Goal: Information Seeking & Learning: Understand process/instructions

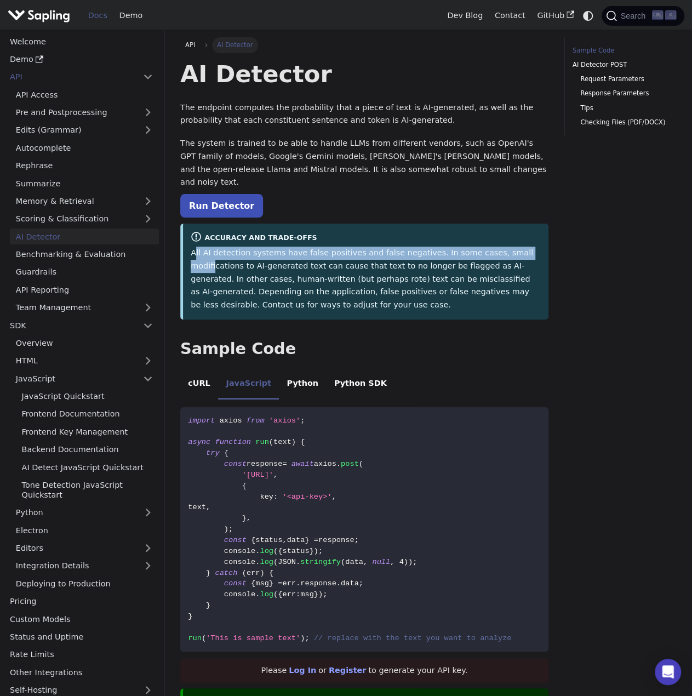
drag, startPoint x: 193, startPoint y: 239, endPoint x: 509, endPoint y: 244, distance: 315.1
click at [509, 247] on p "All AI detection systems have false positives and false negatives. In some case…" at bounding box center [366, 279] width 350 height 65
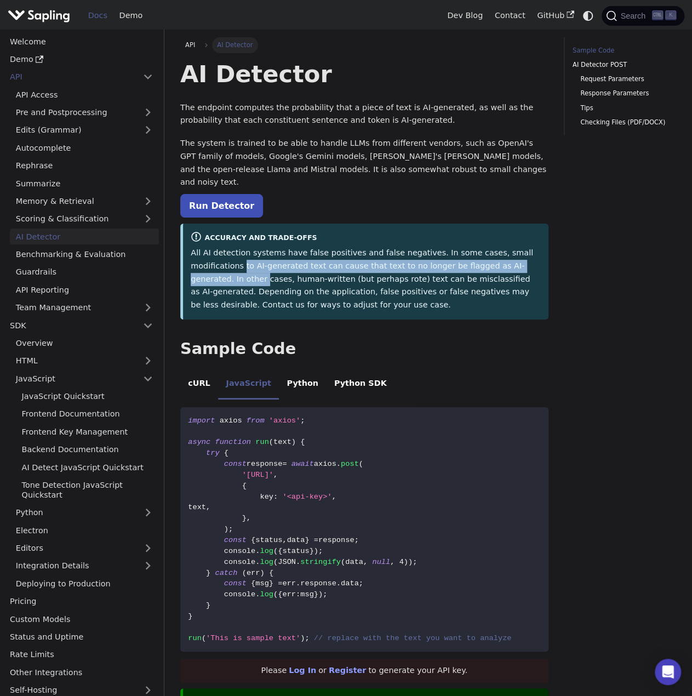
drag, startPoint x: 188, startPoint y: 255, endPoint x: 504, endPoint y: 255, distance: 315.1
click at [504, 255] on div "Accuracy and Trade-offs All AI detection systems have false positives and false…" at bounding box center [364, 272] width 368 height 96
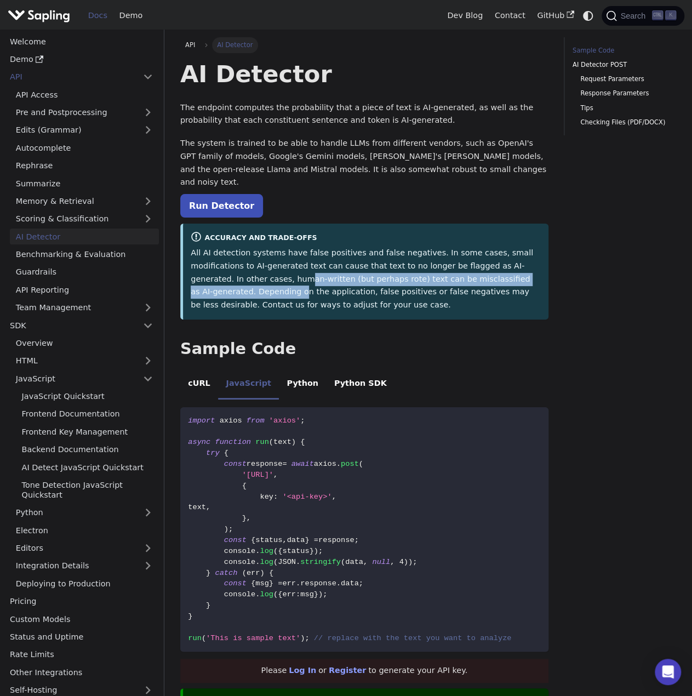
drag, startPoint x: 204, startPoint y: 266, endPoint x: 501, endPoint y: 261, distance: 297.0
click at [501, 261] on p "All AI detection systems have false positives and false negatives. In some case…" at bounding box center [366, 279] width 350 height 65
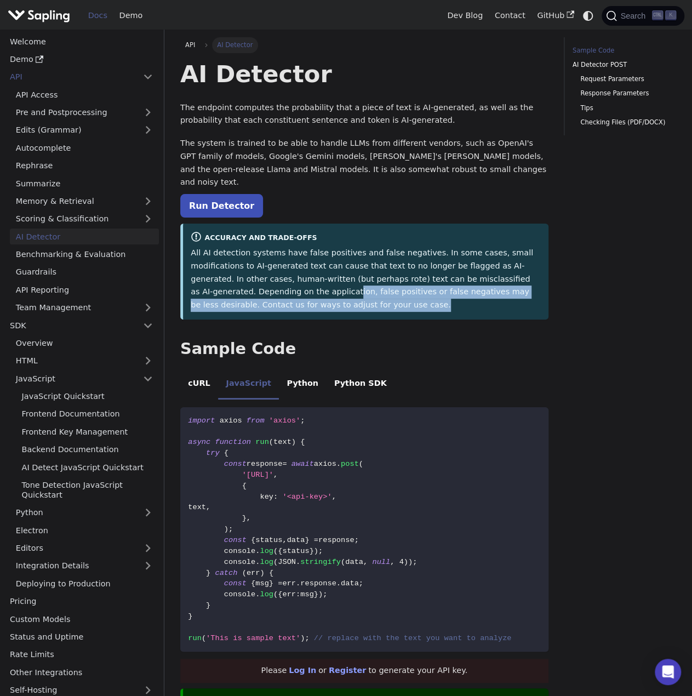
drag, startPoint x: 219, startPoint y: 281, endPoint x: 503, endPoint y: 294, distance: 284.7
click at [503, 294] on p "All AI detection systems have false positives and false negatives. In some case…" at bounding box center [366, 279] width 350 height 65
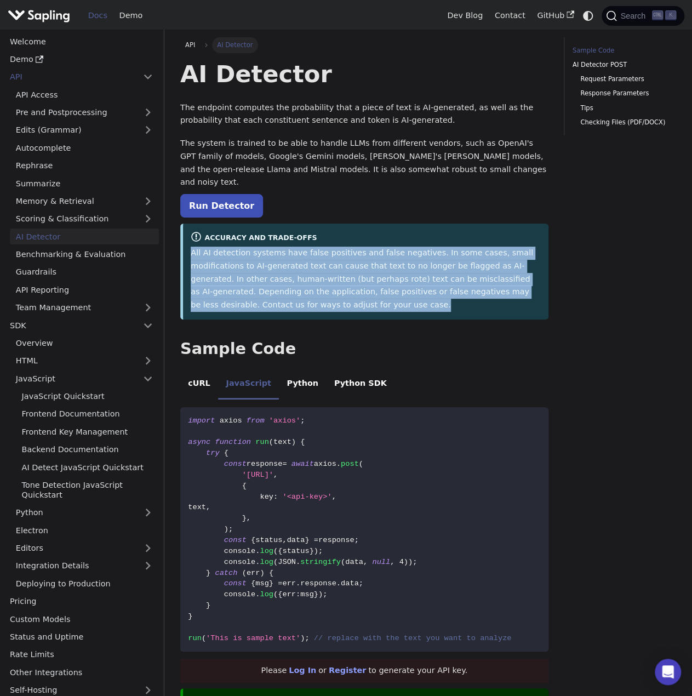
drag, startPoint x: 244, startPoint y: 295, endPoint x: 187, endPoint y: 237, distance: 81.4
click at [187, 237] on div "Accuracy and Trade-offs All AI detection systems have false positives and false…" at bounding box center [364, 272] width 368 height 96
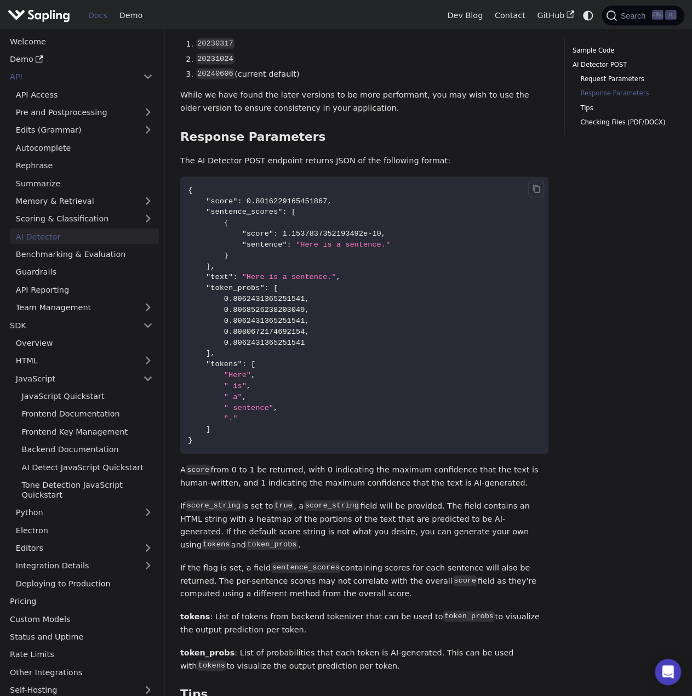
scroll to position [1151, 0]
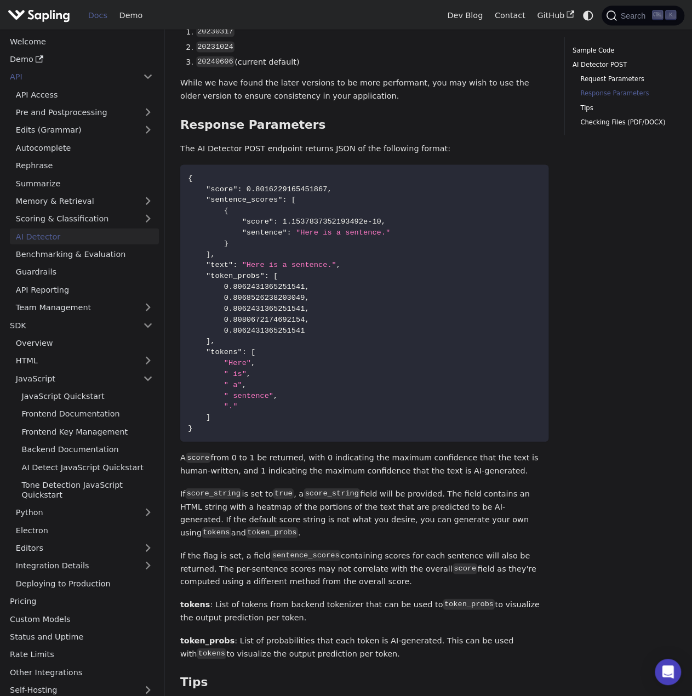
click at [323, 452] on p "A score from 0 to 1 be returned, with 0 indicating the maximum confidence that …" at bounding box center [364, 465] width 368 height 26
drag, startPoint x: 252, startPoint y: 426, endPoint x: 502, endPoint y: 422, distance: 249.9
click at [502, 452] on p "A score from 0 to 1 be returned, with 0 indicating the maximum confidence that …" at bounding box center [364, 465] width 368 height 26
drag, startPoint x: 204, startPoint y: 440, endPoint x: 298, endPoint y: 442, distance: 94.3
click at [298, 452] on p "A score from 0 to 1 be returned, with 0 indicating the maximum confidence that …" at bounding box center [364, 465] width 368 height 26
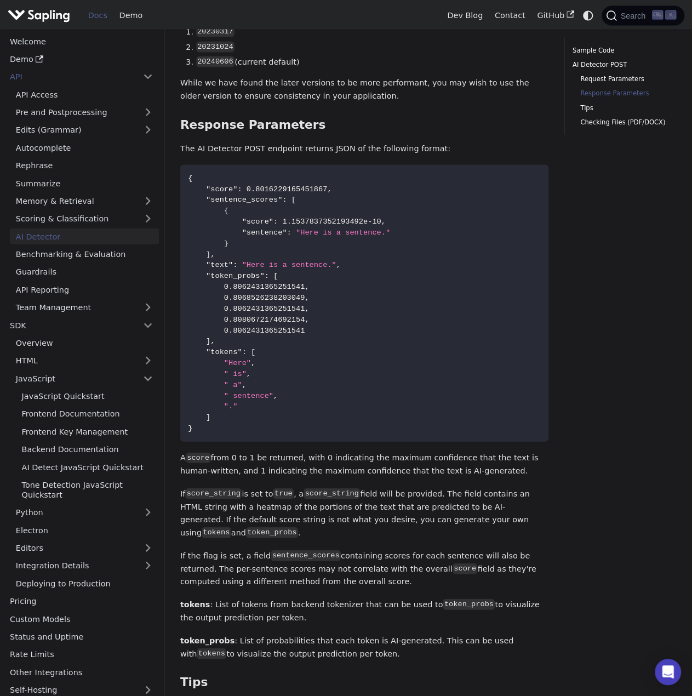
click at [251, 488] on p "If score_string is set to true , a score_string field will be provided. The fie…" at bounding box center [364, 514] width 368 height 52
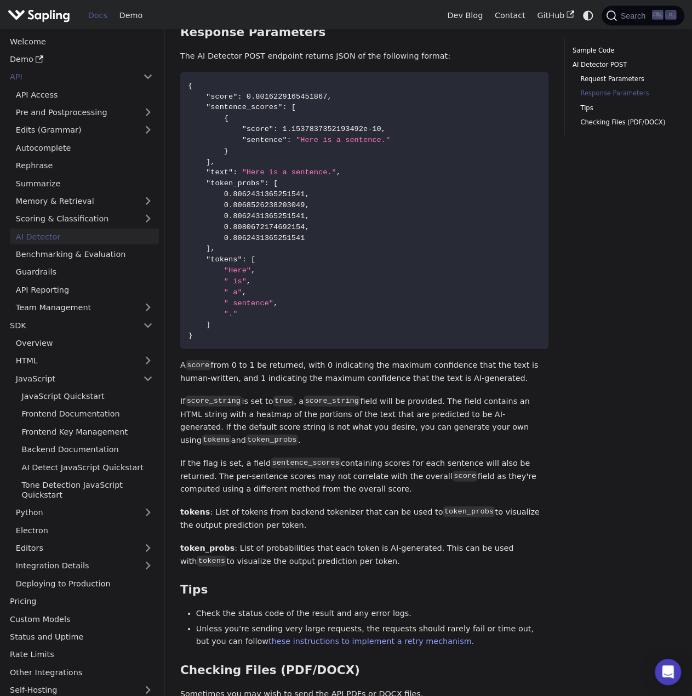
scroll to position [1260, 0]
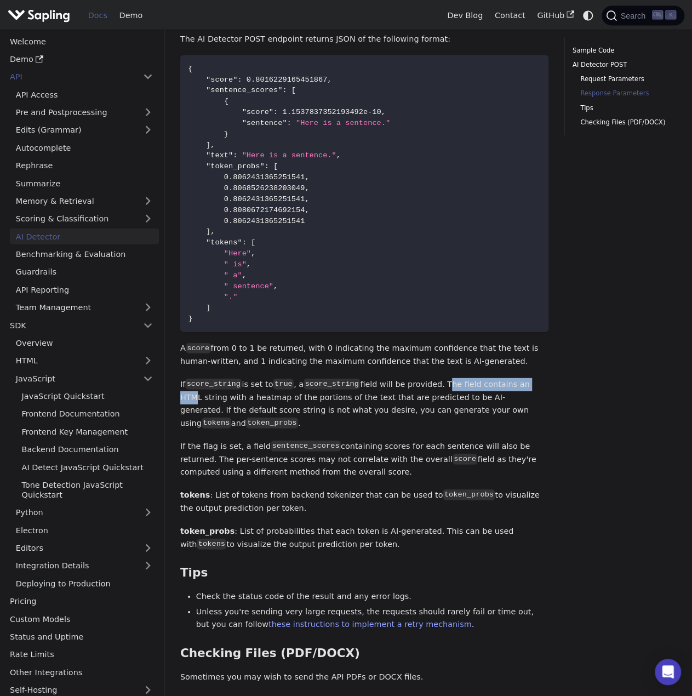
drag, startPoint x: 431, startPoint y: 352, endPoint x: 515, endPoint y: 351, distance: 83.9
click at [515, 378] on p "If score_string is set to true , a score_string field will be provided. The fie…" at bounding box center [364, 404] width 368 height 52
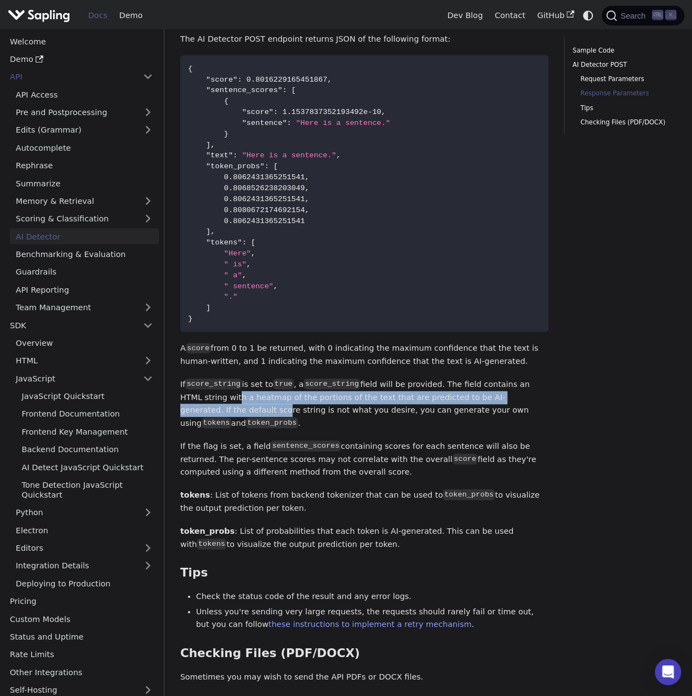
drag, startPoint x: 187, startPoint y: 367, endPoint x: 515, endPoint y: 365, distance: 327.7
click at [515, 378] on p "If score_string is set to true , a score_string field will be provided. The fie…" at bounding box center [364, 404] width 368 height 52
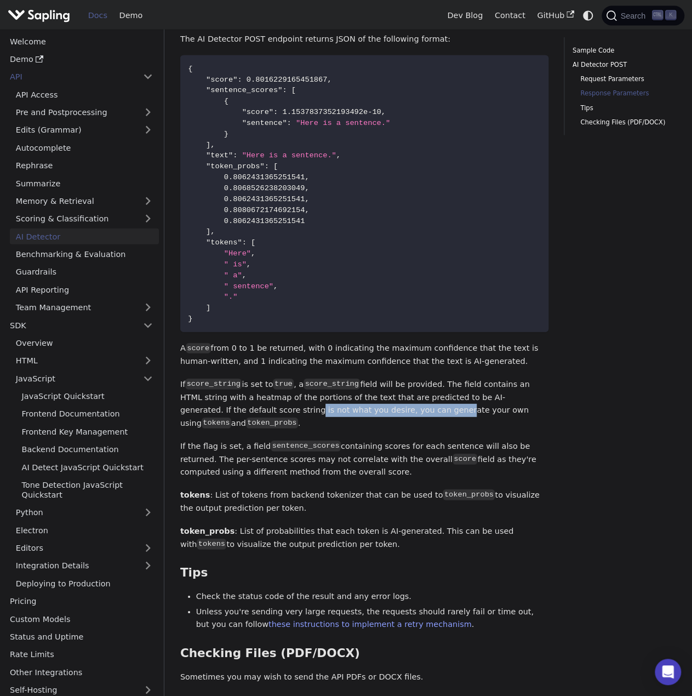
drag, startPoint x: 195, startPoint y: 379, endPoint x: 332, endPoint y: 379, distance: 137.0
click at [332, 379] on p "If score_string is set to true , a score_string field will be provided. The fie…" at bounding box center [364, 404] width 368 height 52
click at [340, 440] on p "If the flag is set, a field sentence_scores containing scores for each sentence…" at bounding box center [364, 459] width 368 height 39
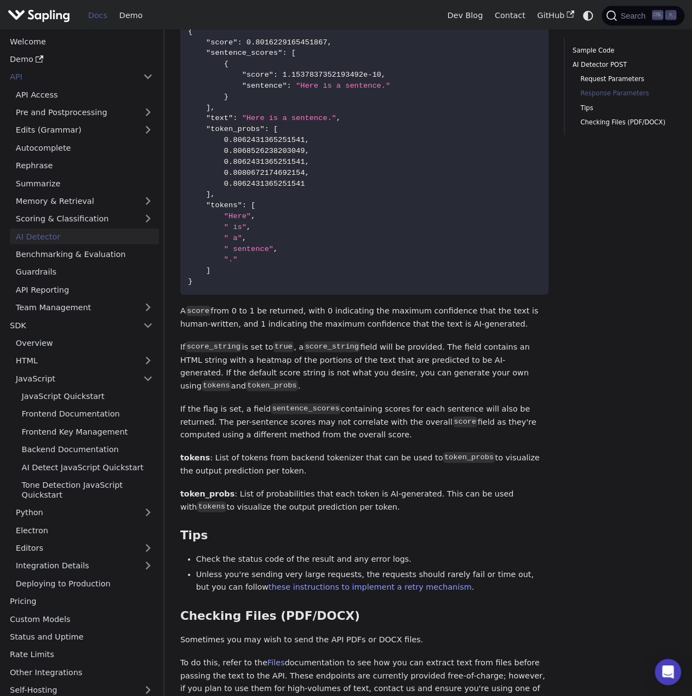
scroll to position [1315, 0]
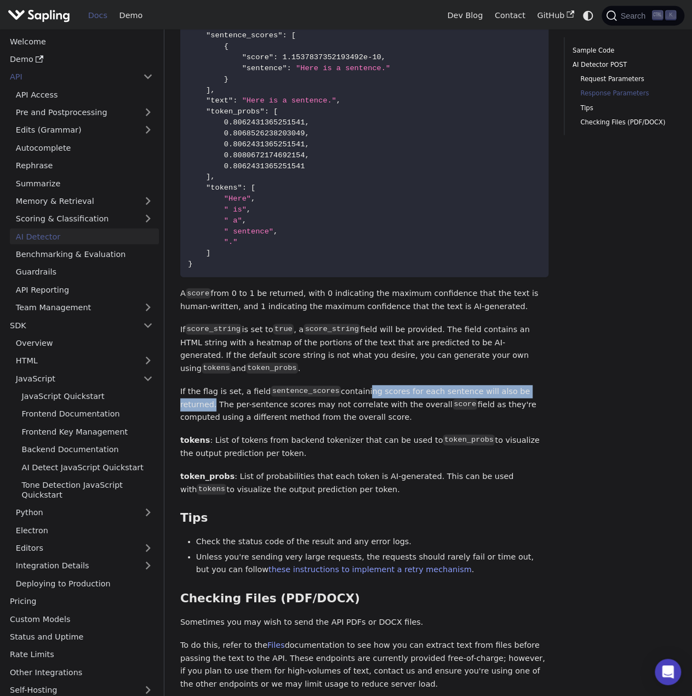
drag, startPoint x: 351, startPoint y: 347, endPoint x: 523, endPoint y: 348, distance: 172.1
click at [523, 385] on p "If the flag is set, a field sentence_scores containing scores for each sentence…" at bounding box center [364, 404] width 368 height 39
click at [510, 385] on p "If the flag is set, a field sentence_scores containing scores for each sentence…" at bounding box center [364, 404] width 368 height 39
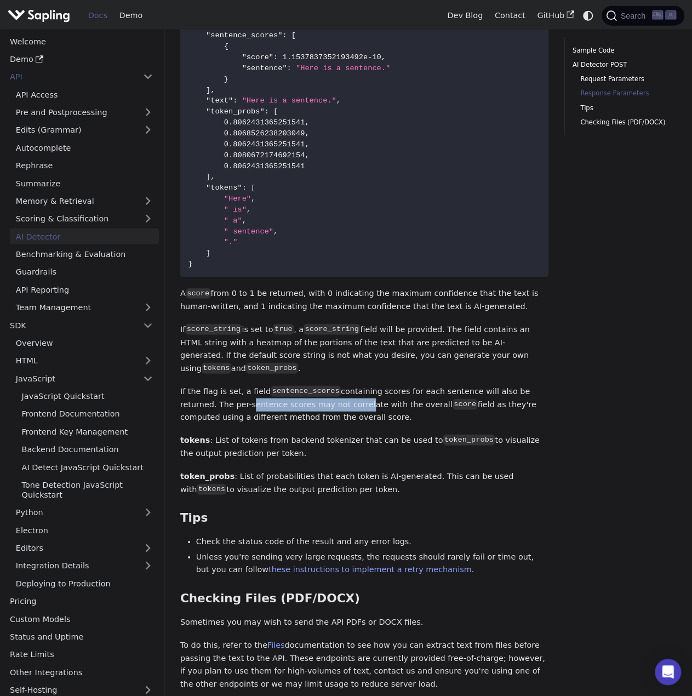
drag, startPoint x: 193, startPoint y: 361, endPoint x: 303, endPoint y: 362, distance: 109.6
click at [302, 385] on p "If the flag is set, a field sentence_scores containing scores for each sentence…" at bounding box center [364, 404] width 368 height 39
click at [312, 385] on p "If the flag is set, a field sentence_scores containing scores for each sentence…" at bounding box center [364, 404] width 368 height 39
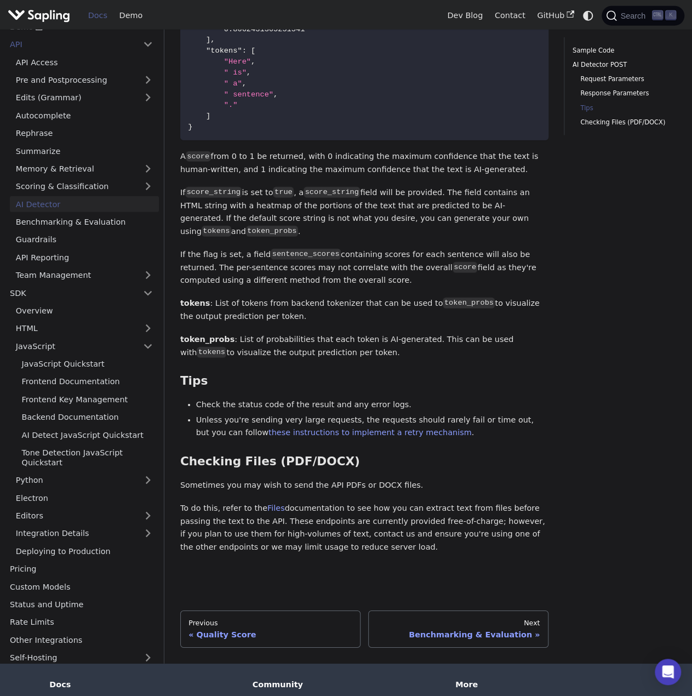
scroll to position [1495, 0]
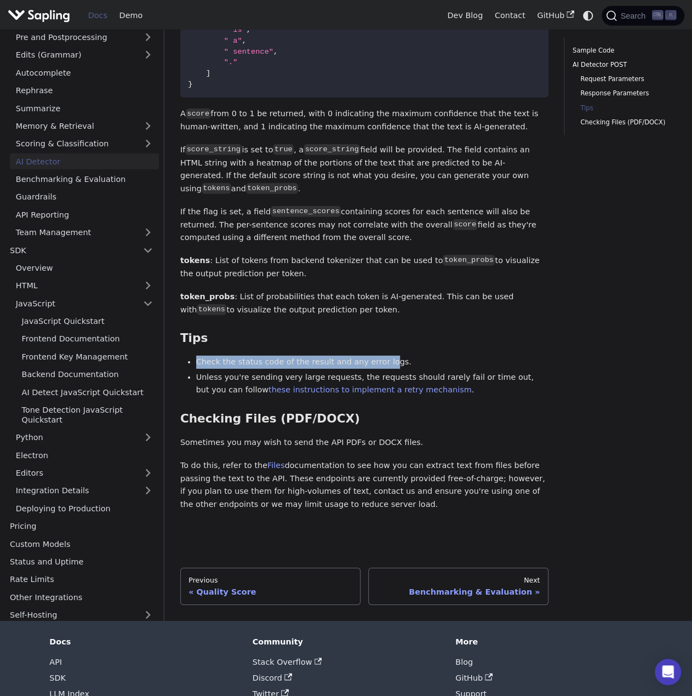
drag, startPoint x: 196, startPoint y: 325, endPoint x: 374, endPoint y: 317, distance: 178.3
click at [374, 356] on li "Check the status code of the result and any error logs." at bounding box center [372, 362] width 352 height 13
click at [361, 356] on li "Check the status code of the result and any error logs." at bounding box center [372, 362] width 352 height 13
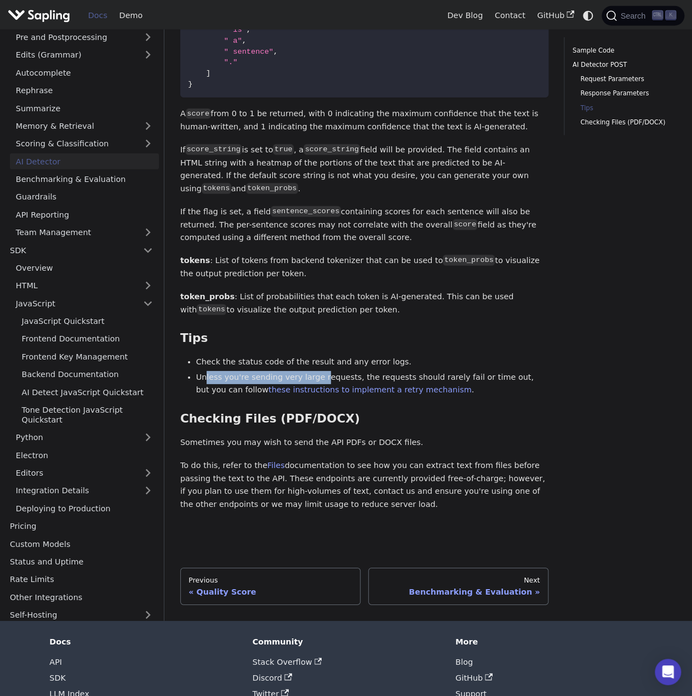
drag, startPoint x: 204, startPoint y: 338, endPoint x: 313, endPoint y: 336, distance: 109.1
click at [313, 371] on li "Unless you're sending very large requests, the requests should rarely fail or t…" at bounding box center [372, 384] width 352 height 26
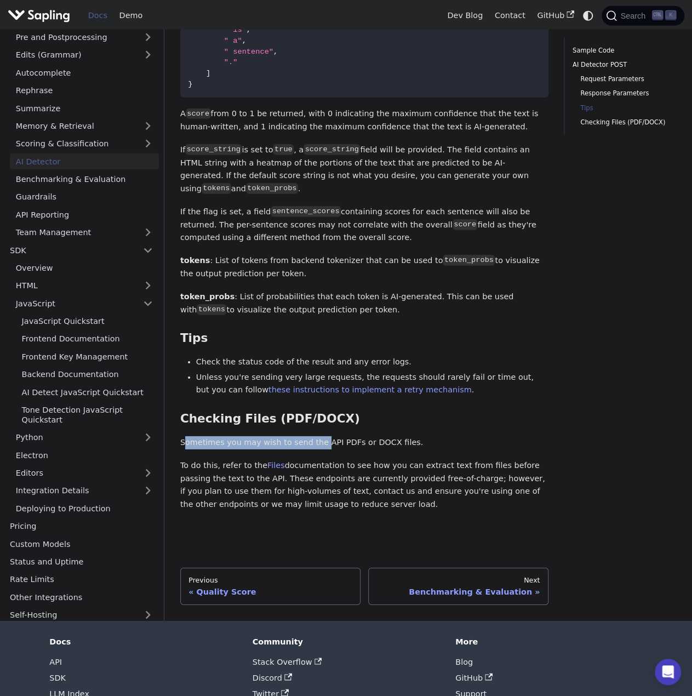
drag, startPoint x: 185, startPoint y: 399, endPoint x: 315, endPoint y: 401, distance: 129.3
click at [315, 436] on p "Sometimes you may wish to send the API PDFs or DOCX files." at bounding box center [364, 442] width 368 height 13
click at [316, 436] on p "Sometimes you may wish to send the API PDFs or DOCX files." at bounding box center [364, 442] width 368 height 13
click at [234, 459] on p "To do this, refer to the Files documentation to see how you can extract text fr…" at bounding box center [364, 485] width 368 height 52
drag, startPoint x: 294, startPoint y: 469, endPoint x: 176, endPoint y: 412, distance: 130.1
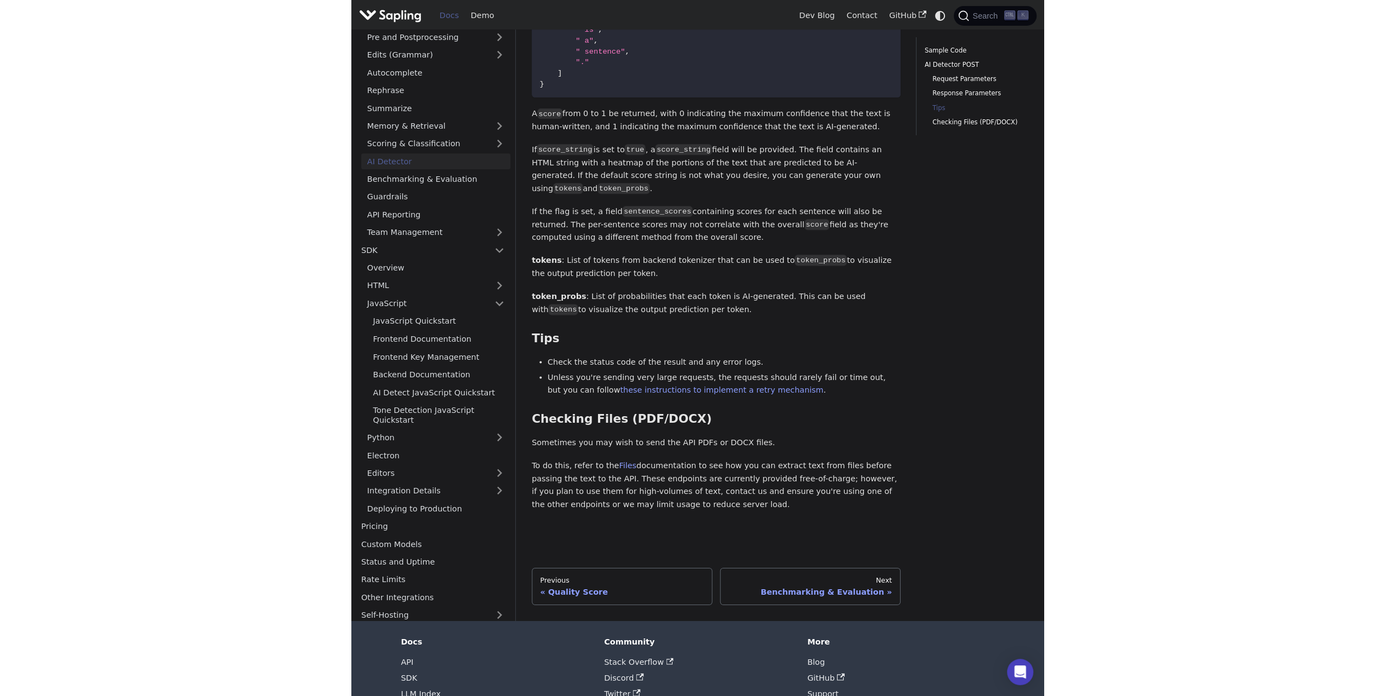
scroll to position [1364, 0]
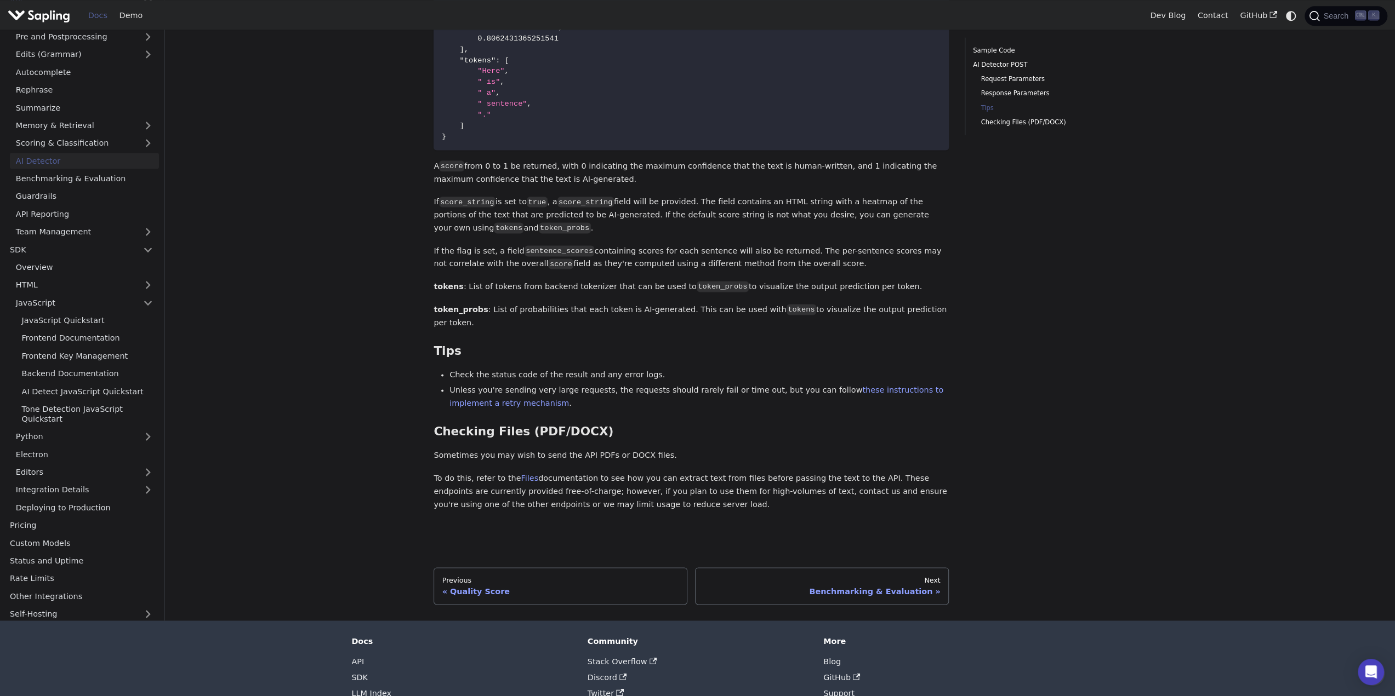
click at [692, 245] on p "If the flag is set, a field sentence_scores containing scores for each sentence…" at bounding box center [690, 258] width 515 height 26
